Goal: Understand process/instructions

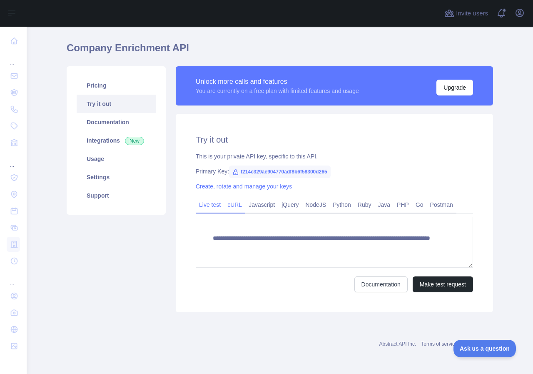
click at [235, 207] on link "cURL" at bounding box center [234, 204] width 21 height 13
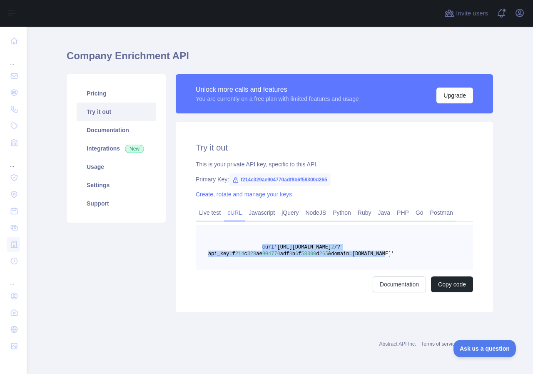
drag, startPoint x: 367, startPoint y: 255, endPoint x: 254, endPoint y: 245, distance: 113.7
click at [254, 245] on span "curl '[URL][DOMAIN_NAME] 2 /?api_key=f 214 c 329 ae 904770 adf 8 b 6 f 58300 d …" at bounding box center [301, 250] width 186 height 12
copy span "curl '[URL][DOMAIN_NAME] 2 /?api_key=f 214 c 329 ae 904770 adf 8 b 6 f 58300 d …"
click at [247, 252] on span "329" at bounding box center [251, 254] width 9 height 6
click at [209, 216] on link "Live test" at bounding box center [210, 212] width 28 height 13
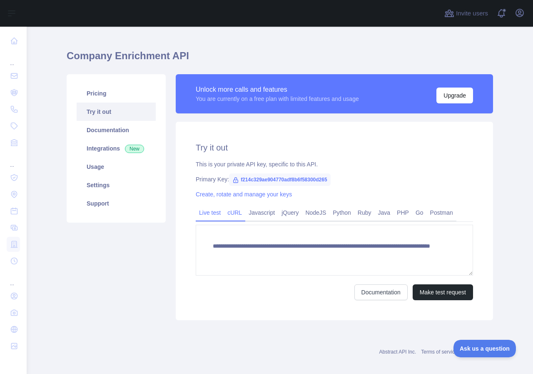
click at [234, 212] on link "cURL" at bounding box center [234, 212] width 21 height 13
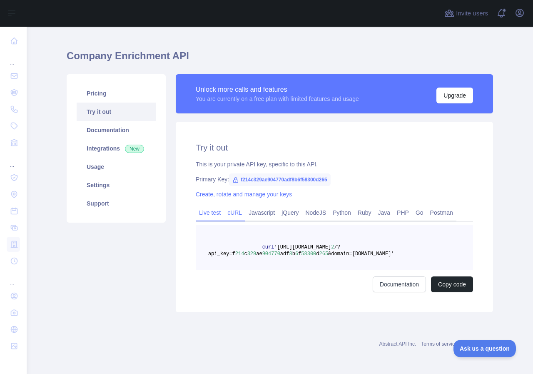
click at [215, 212] on link "Live test" at bounding box center [210, 212] width 28 height 13
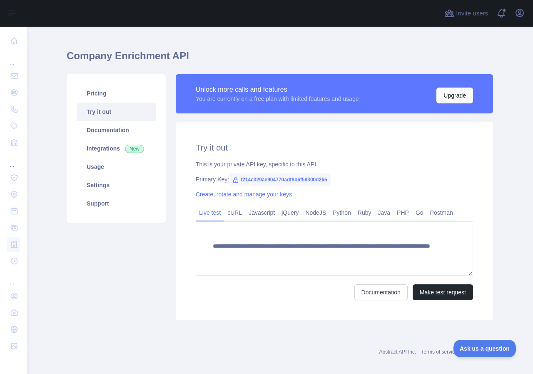
click at [100, 109] on link "Try it out" at bounding box center [116, 111] width 79 height 18
click at [101, 110] on link "Try it out" at bounding box center [116, 111] width 79 height 18
click at [107, 146] on link "Integrations New" at bounding box center [116, 148] width 79 height 18
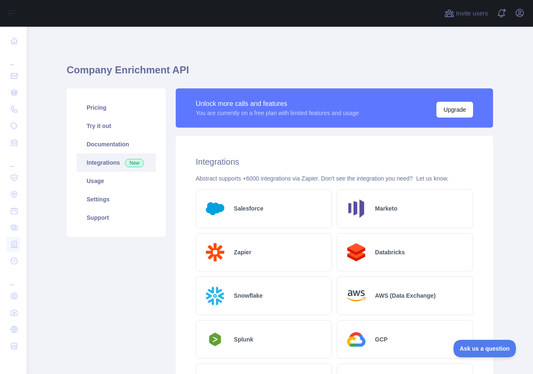
click at [103, 164] on link "Integrations New" at bounding box center [116, 162] width 79 height 18
click at [92, 179] on link "Usage" at bounding box center [116, 181] width 79 height 18
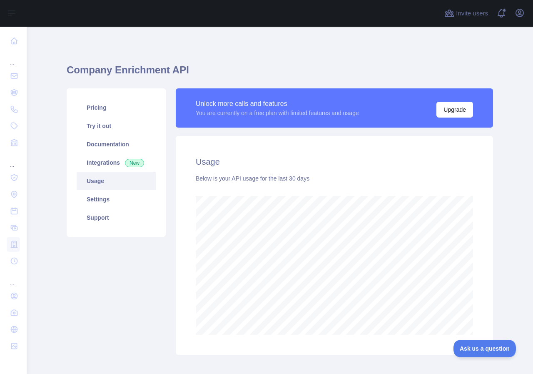
scroll to position [347, 500]
click at [101, 199] on link "Settings" at bounding box center [116, 199] width 79 height 18
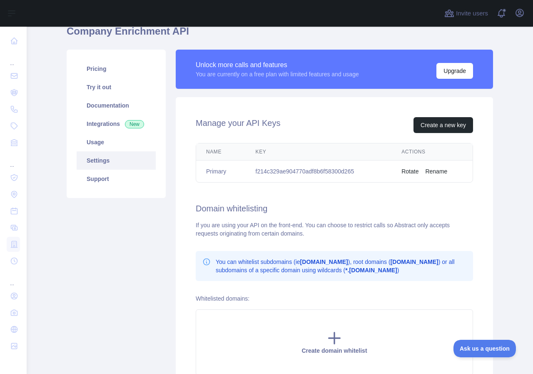
scroll to position [38, 0]
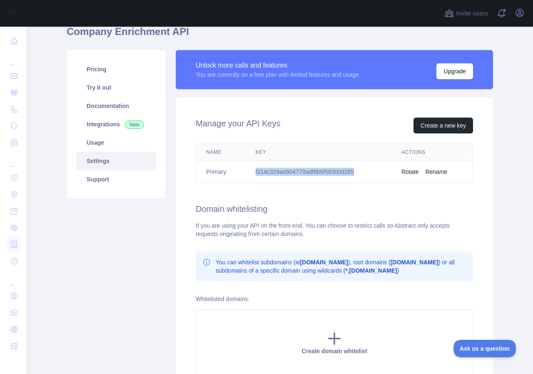
drag, startPoint x: 352, startPoint y: 172, endPoint x: 248, endPoint y: 173, distance: 103.7
click at [248, 173] on td "f214c329ae904770adf8b6f58300d265" at bounding box center [319, 172] width 146 height 22
copy td "f214c329ae904770adf8b6f58300d265"
click at [290, 167] on td "f214c329ae904770adf8b6f58300d265" at bounding box center [319, 172] width 146 height 22
click at [95, 90] on link "Try it out" at bounding box center [116, 87] width 79 height 18
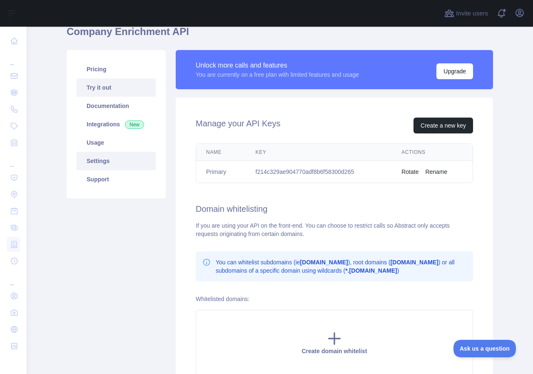
scroll to position [22, 0]
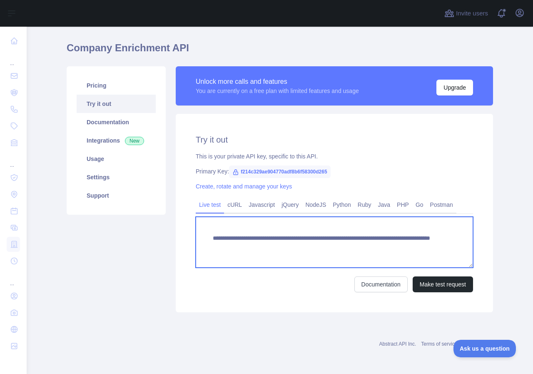
drag, startPoint x: 334, startPoint y: 237, endPoint x: 210, endPoint y: 237, distance: 123.3
click at [210, 237] on textarea "**********" at bounding box center [334, 242] width 277 height 51
